Goal: Task Accomplishment & Management: Complete application form

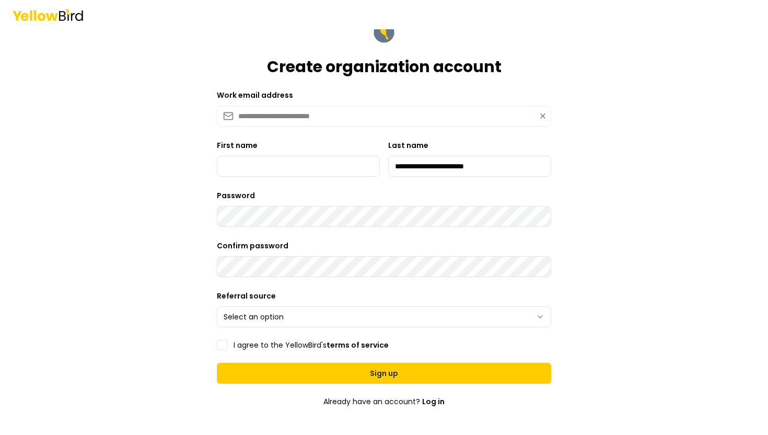
click at [542, 116] on icon at bounding box center [543, 116] width 4 height 4
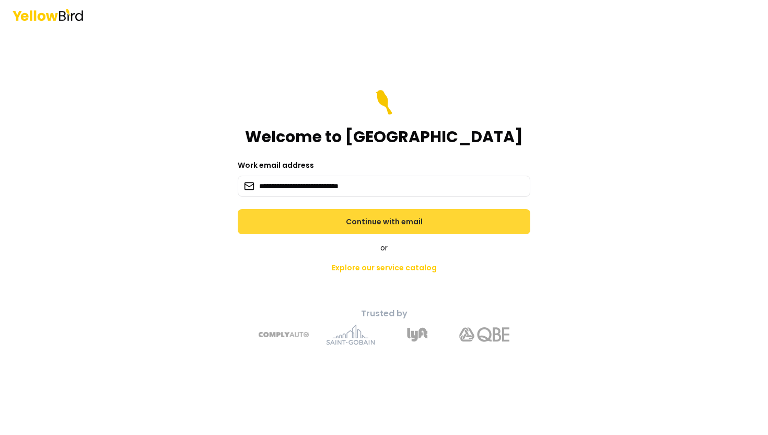
type input "**********"
click at [374, 223] on button "Continue with email" at bounding box center [384, 221] width 293 height 25
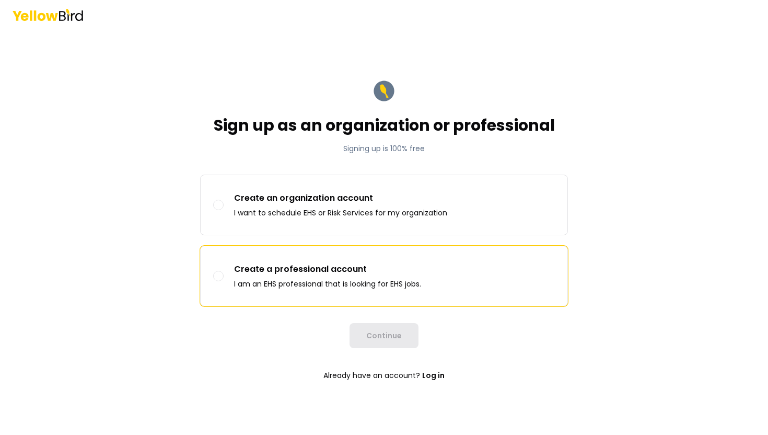
click at [364, 269] on p "Create a professional account" at bounding box center [327, 269] width 187 height 13
click at [224, 271] on button "Create a professional account I am an EHS professional that is looking for EHS …" at bounding box center [218, 276] width 10 height 10
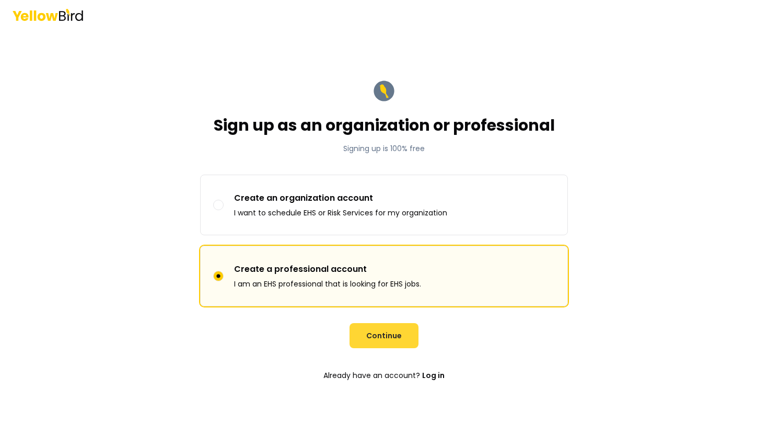
click at [379, 340] on button "Continue" at bounding box center [383, 335] width 69 height 25
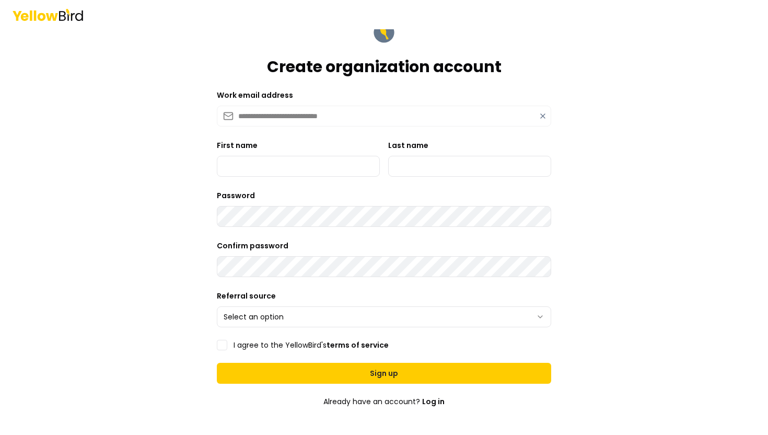
type input "**********"
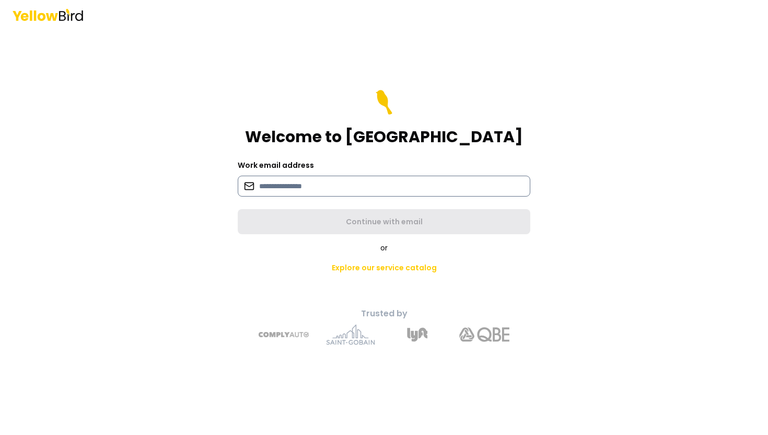
paste input "**********"
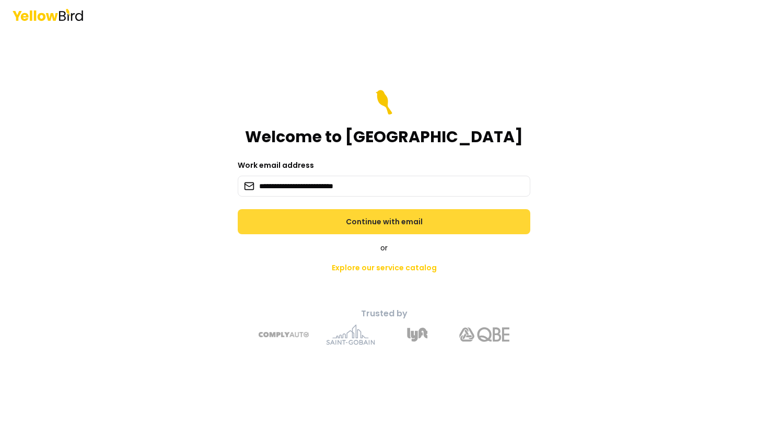
type input "**********"
click at [343, 229] on button "Continue with email" at bounding box center [384, 221] width 293 height 25
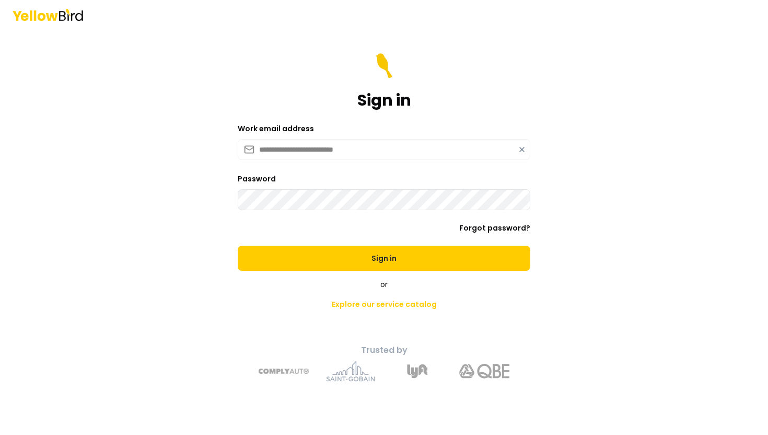
click at [238, 246] on button "Sign in" at bounding box center [384, 258] width 293 height 25
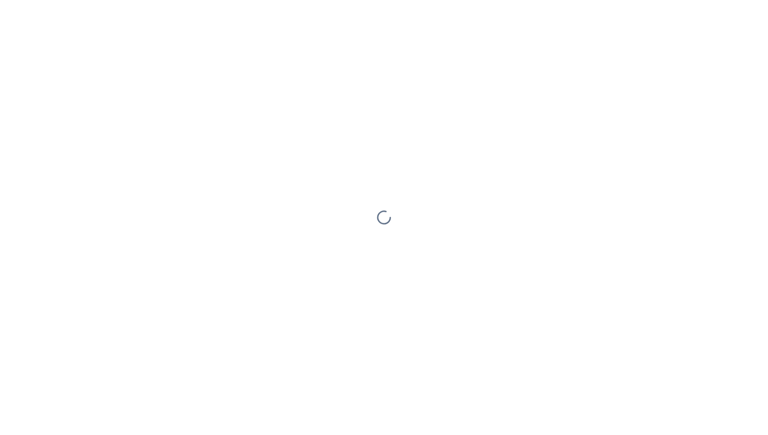
click at [227, 118] on div at bounding box center [384, 217] width 768 height 435
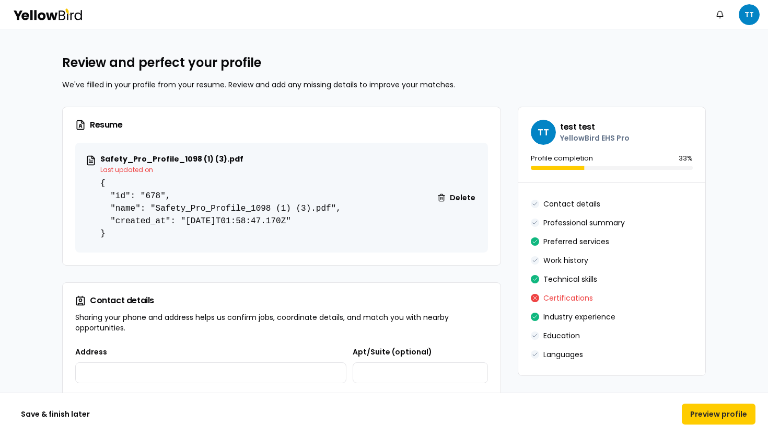
click at [43, 9] on icon at bounding box center [48, 14] width 71 height 12
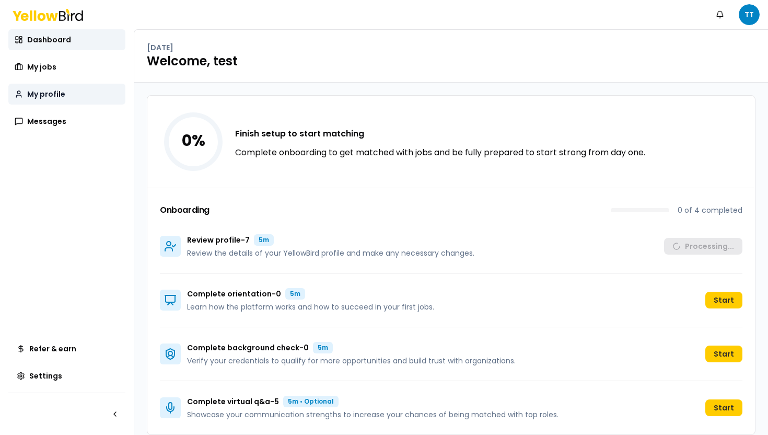
click at [59, 97] on span "My profile" at bounding box center [46, 94] width 38 height 10
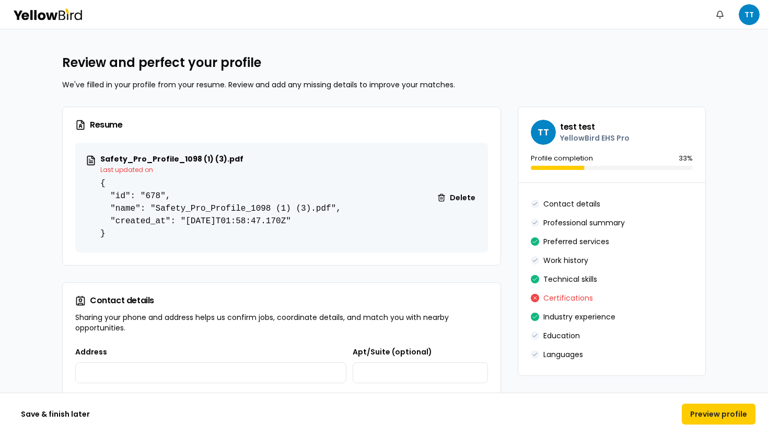
click at [67, 14] on icon at bounding box center [67, 16] width 1 height 7
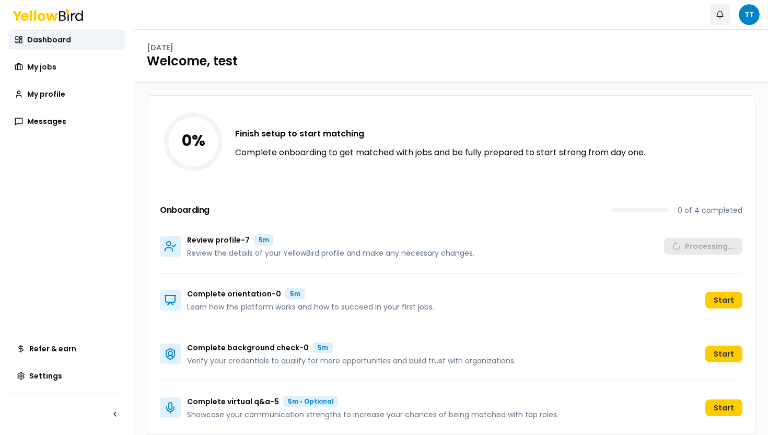
click at [717, 19] on button "Notifications" at bounding box center [719, 14] width 21 height 21
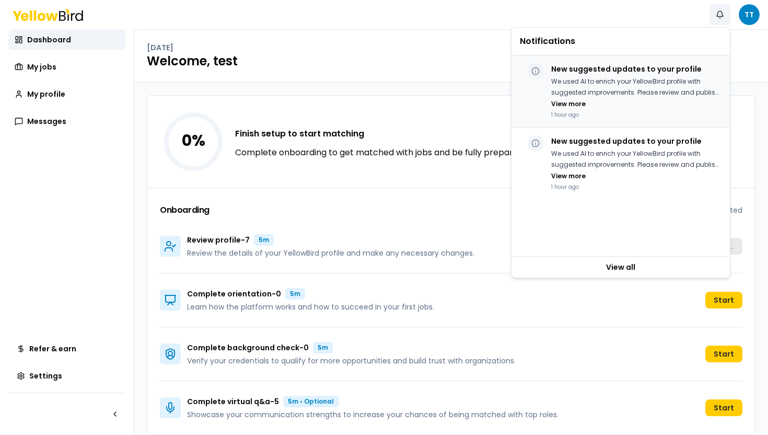
click at [625, 88] on p "We used AI to enrich your YellowBird profile with suggested improvements. Pleas…" at bounding box center [636, 86] width 170 height 21
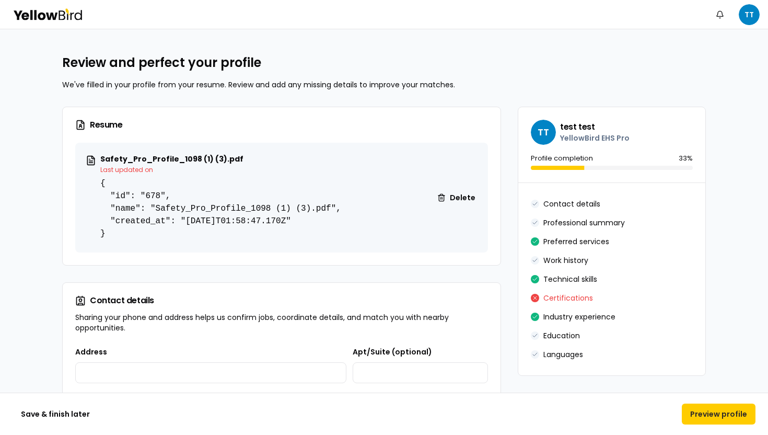
click at [53, 19] on icon at bounding box center [51, 16] width 11 height 7
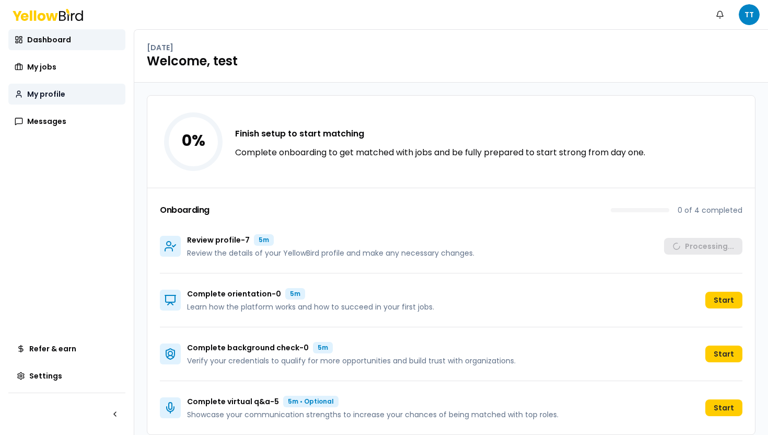
click at [117, 85] on link "My profile" at bounding box center [66, 94] width 117 height 21
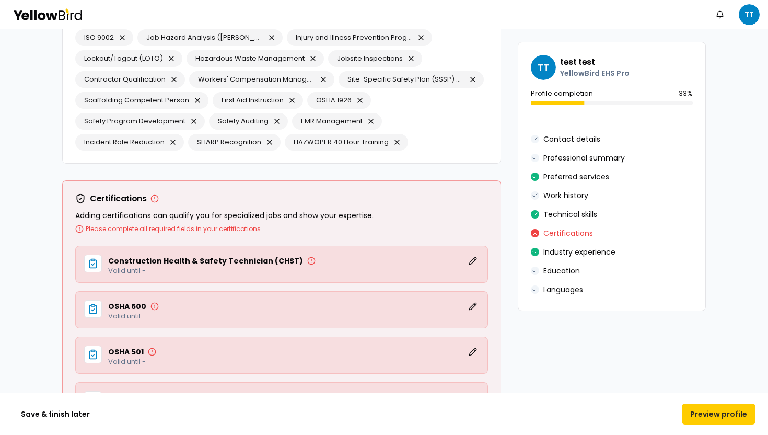
scroll to position [1274, 0]
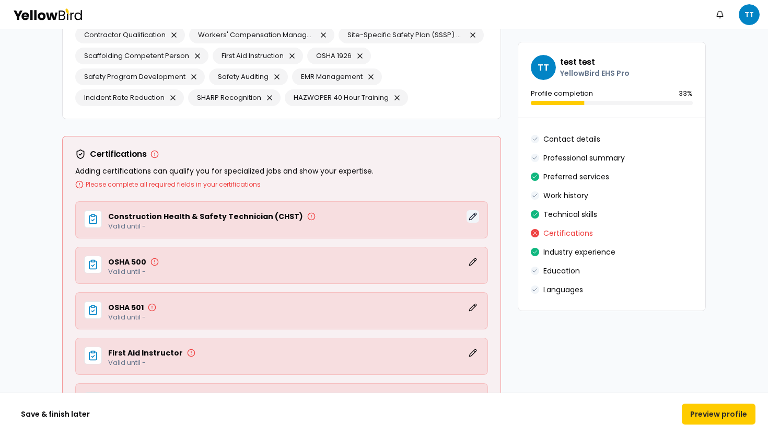
click at [473, 216] on button "Edit" at bounding box center [472, 216] width 13 height 13
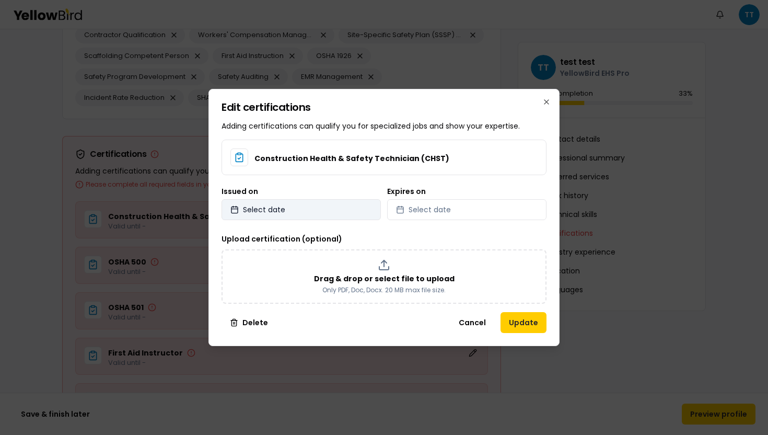
click at [353, 203] on button "Select date" at bounding box center [300, 209] width 159 height 21
select select "*"
select select "****"
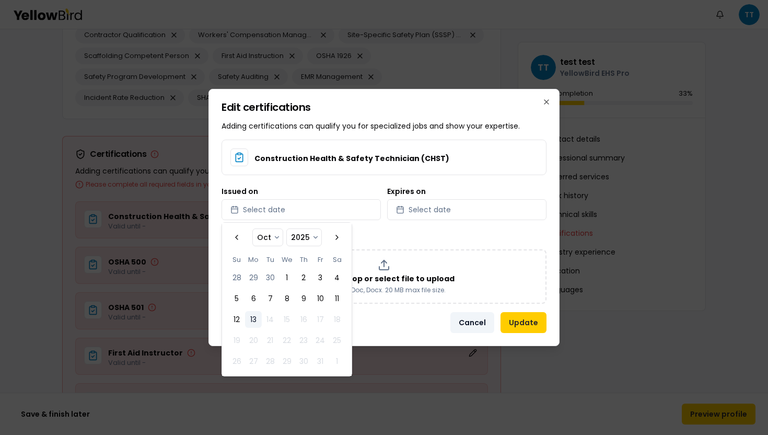
click at [474, 324] on button "Cancel" at bounding box center [472, 322] width 44 height 21
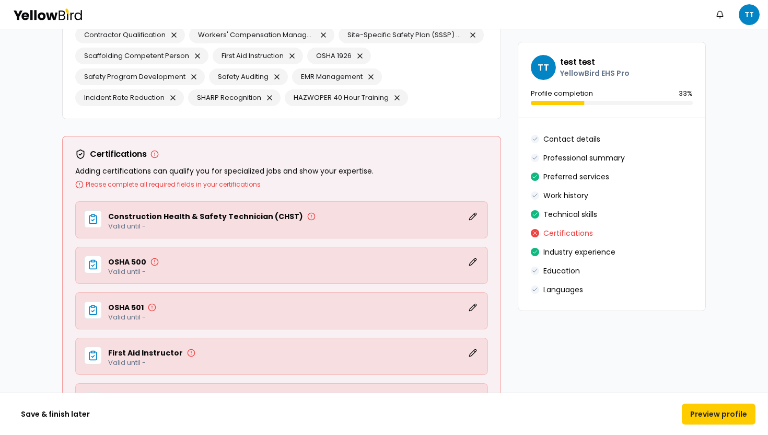
click at [69, 17] on icon at bounding box center [48, 14] width 71 height 12
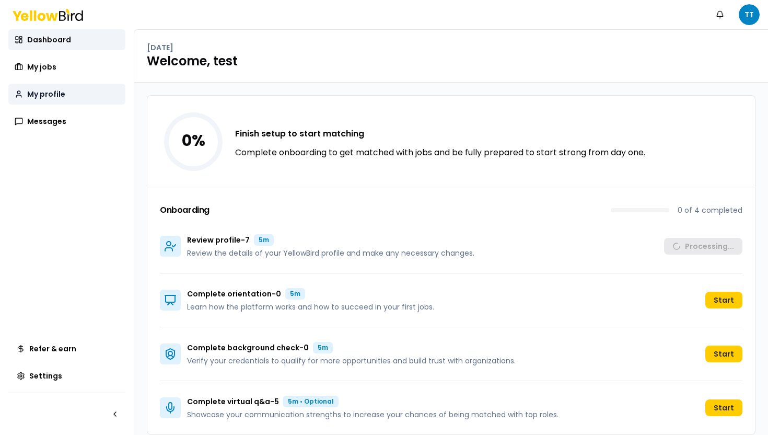
click at [83, 87] on link "My profile" at bounding box center [66, 94] width 117 height 21
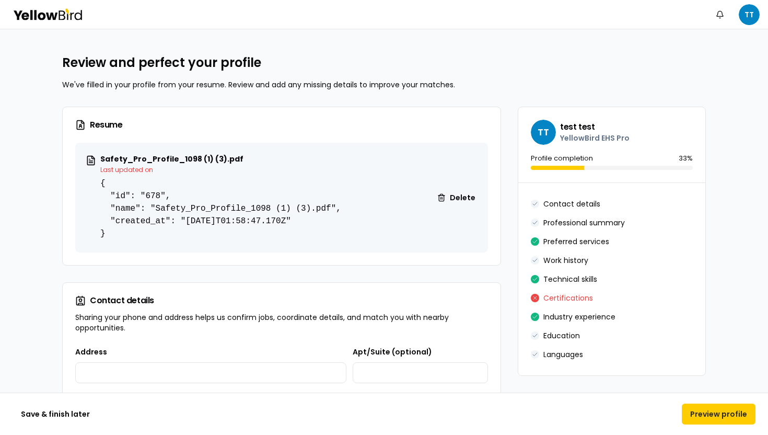
click at [69, 16] on icon at bounding box center [48, 14] width 71 height 12
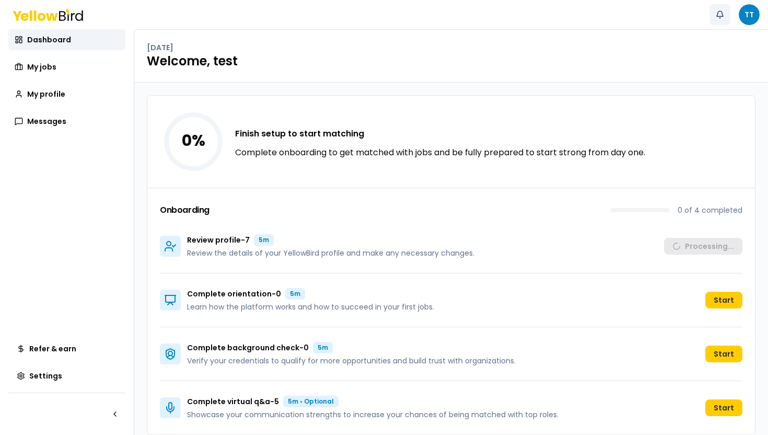
click at [719, 15] on button "Notifications" at bounding box center [719, 14] width 21 height 21
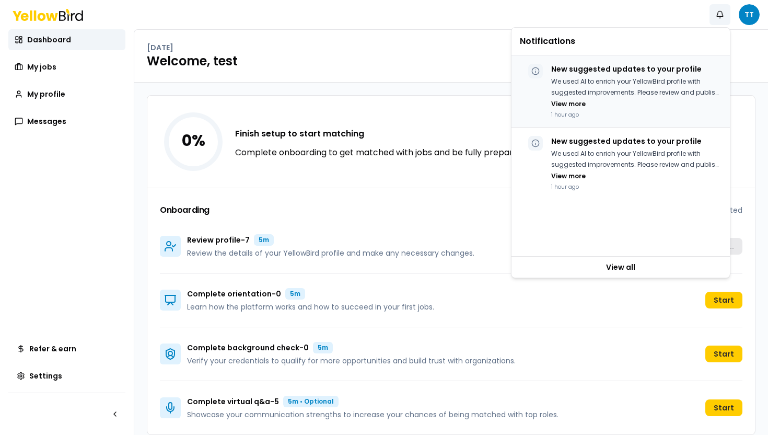
click at [653, 86] on p "We used AI to enrich your YellowBird profile with suggested improvements. Pleas…" at bounding box center [636, 86] width 170 height 21
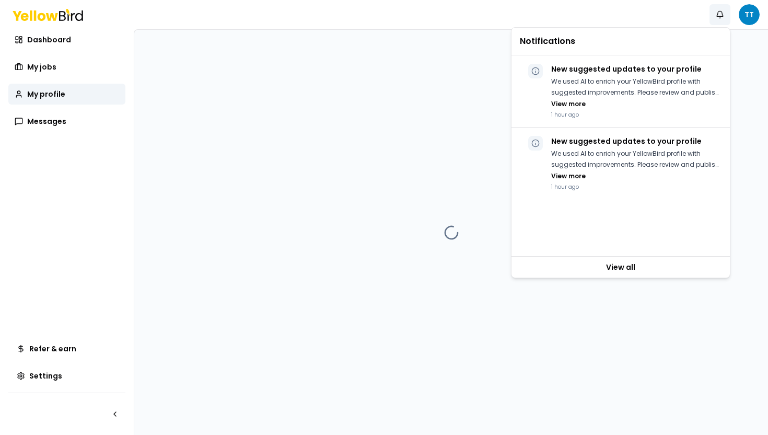
click at [417, 68] on div at bounding box center [451, 232] width 634 height 405
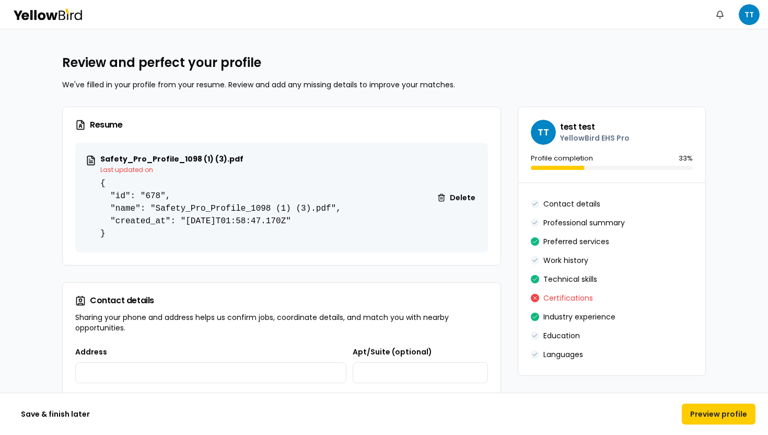
click at [71, 9] on icon at bounding box center [48, 14] width 71 height 12
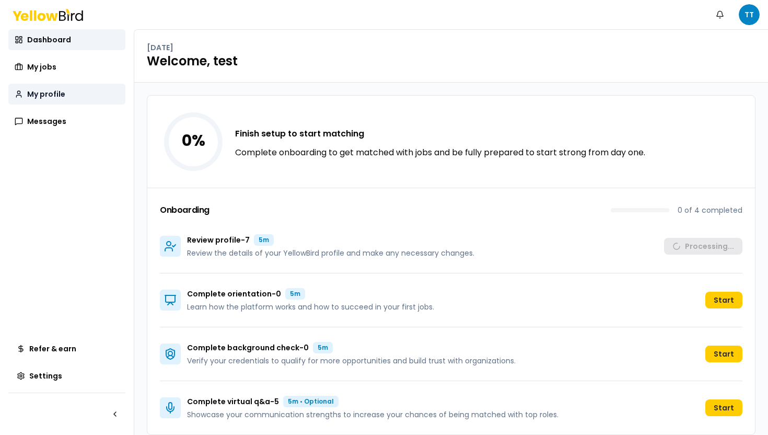
click at [92, 97] on link "My profile" at bounding box center [66, 94] width 117 height 21
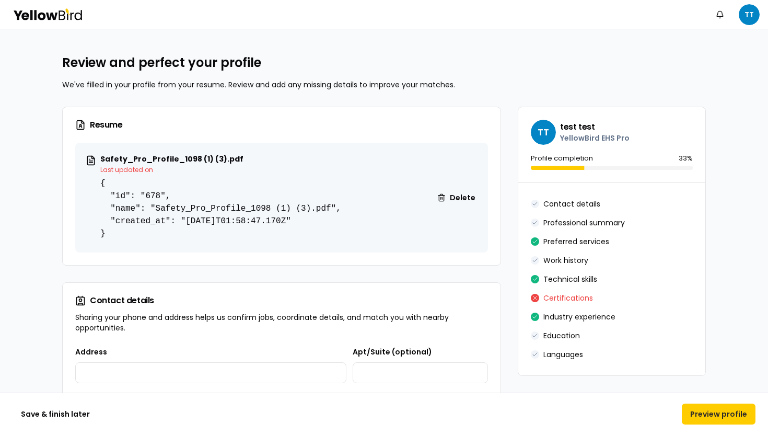
click at [64, 15] on icon at bounding box center [62, 14] width 7 height 9
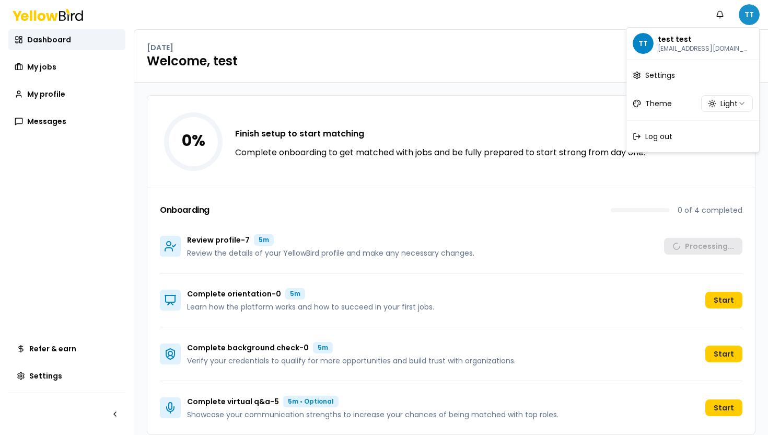
click at [747, 16] on html "Notifications TT Dashboard My jobs My profile Messages Refer & earn Settings [D…" at bounding box center [384, 217] width 768 height 435
click at [587, 68] on html "Notifications TT Dashboard My jobs My profile Messages Refer & earn Settings [D…" at bounding box center [384, 217] width 768 height 435
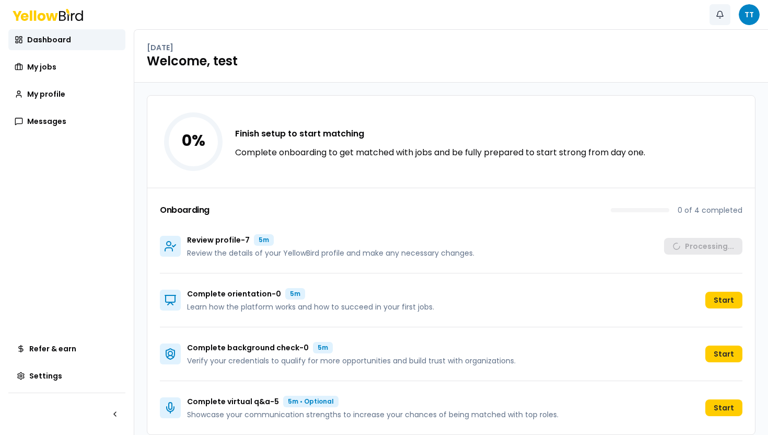
click at [715, 18] on button "Notifications" at bounding box center [719, 14] width 21 height 21
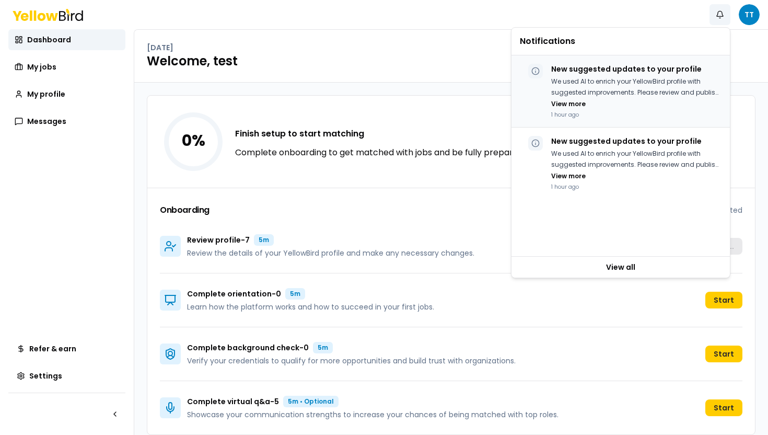
click at [657, 72] on p "New suggested updates to your profile" at bounding box center [636, 69] width 170 height 10
